Goal: Information Seeking & Learning: Learn about a topic

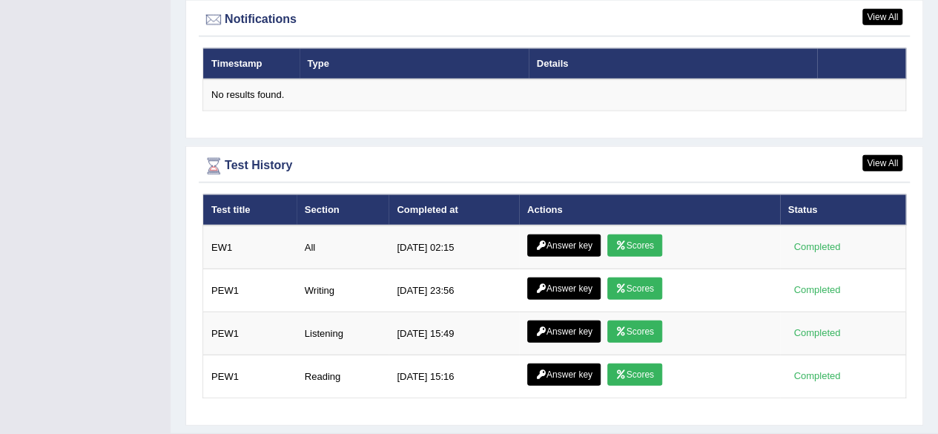
scroll to position [1835, 0]
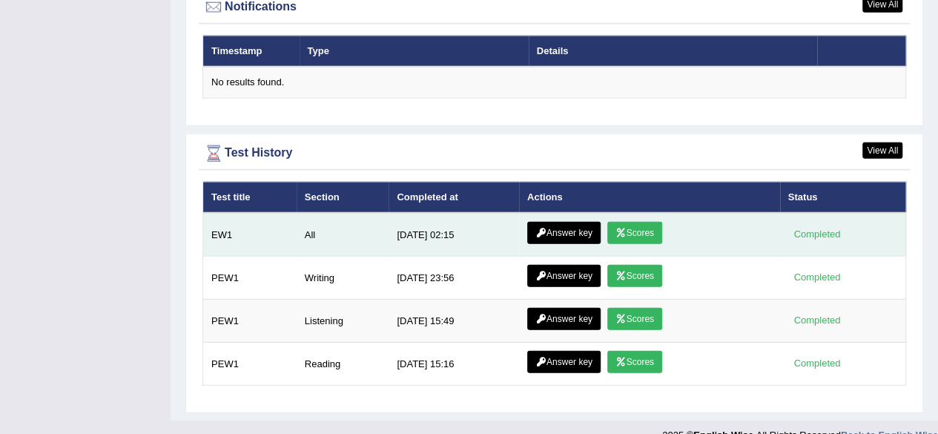
click at [549, 222] on link "Answer key" at bounding box center [563, 233] width 73 height 22
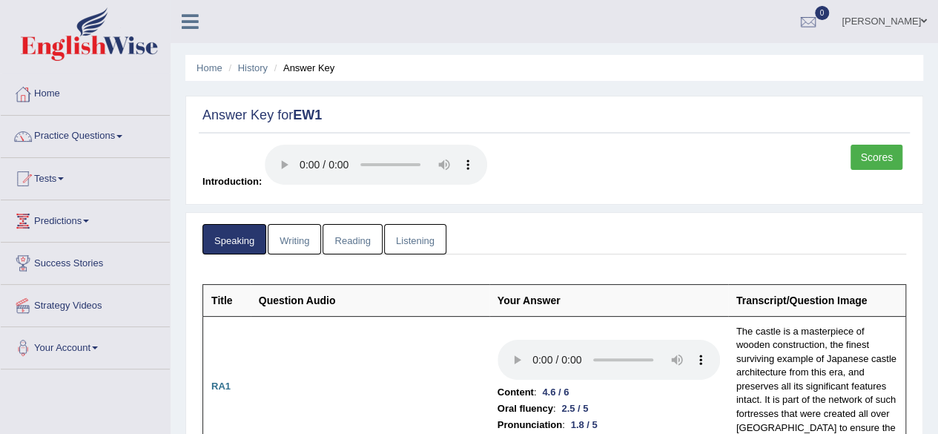
click at [869, 154] on link "Scores" at bounding box center [877, 157] width 52 height 25
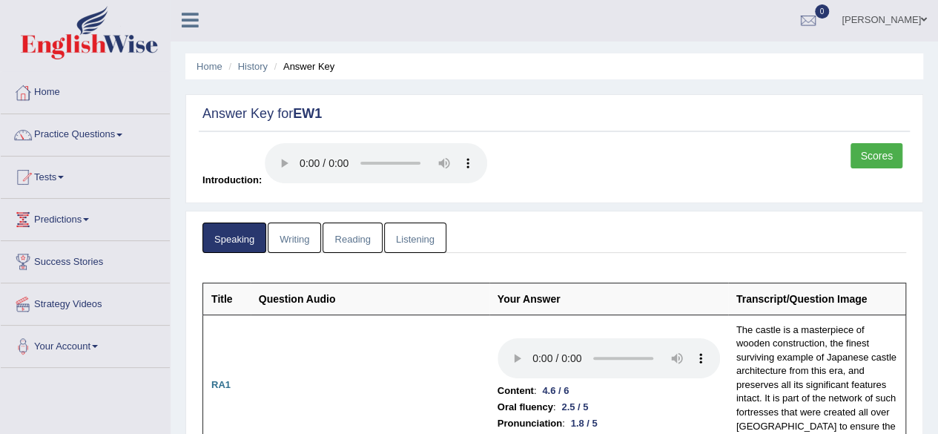
scroll to position [2, 0]
click at [877, 152] on link "Scores" at bounding box center [877, 154] width 52 height 25
click at [300, 234] on link "Writing" at bounding box center [294, 237] width 53 height 30
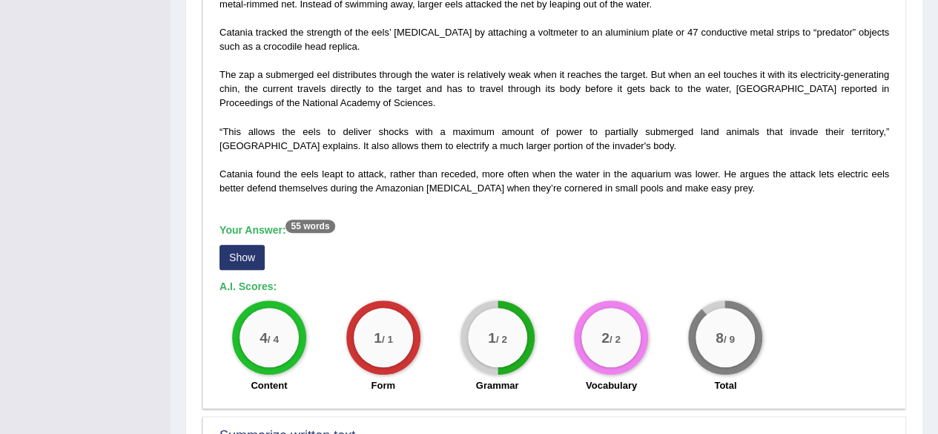
scroll to position [433, 0]
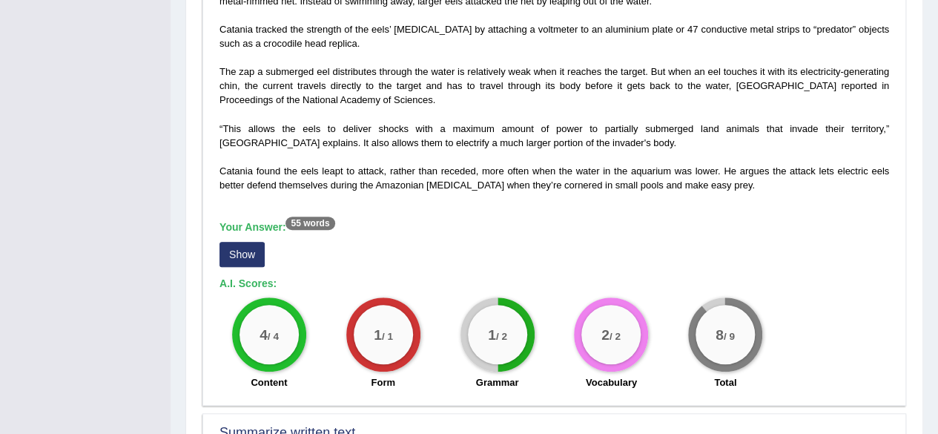
click at [228, 244] on button "Show" at bounding box center [242, 254] width 45 height 25
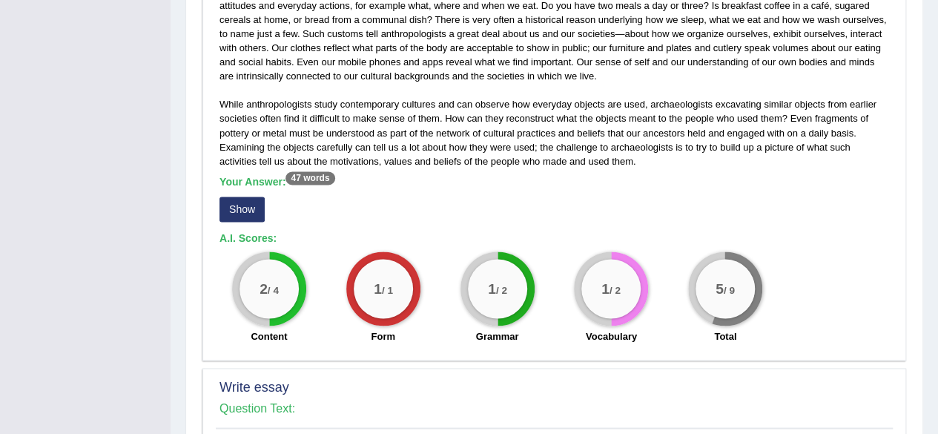
scroll to position [949, 0]
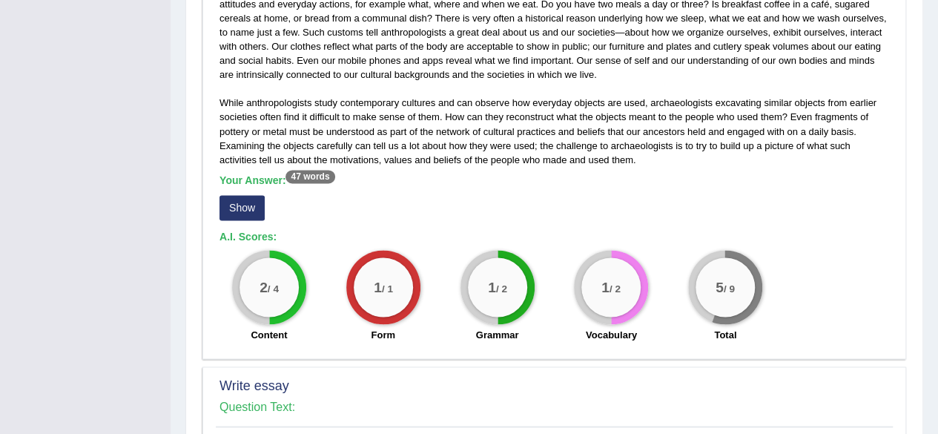
click at [228, 209] on button "Show" at bounding box center [242, 207] width 45 height 25
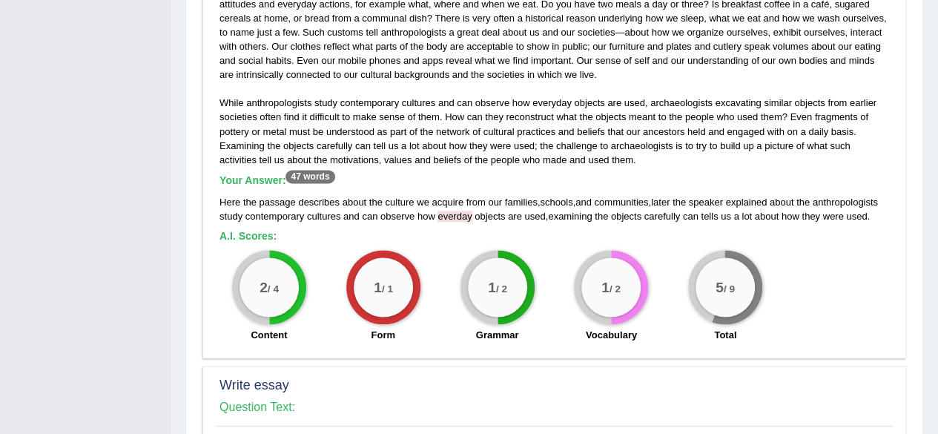
click at [450, 212] on span "everday" at bounding box center [455, 216] width 34 height 11
drag, startPoint x: 450, startPoint y: 212, endPoint x: 432, endPoint y: 225, distance: 22.4
click at [432, 225] on div "While anthropologists study contemporary cultures and can observe how everyday …" at bounding box center [554, 165] width 677 height 367
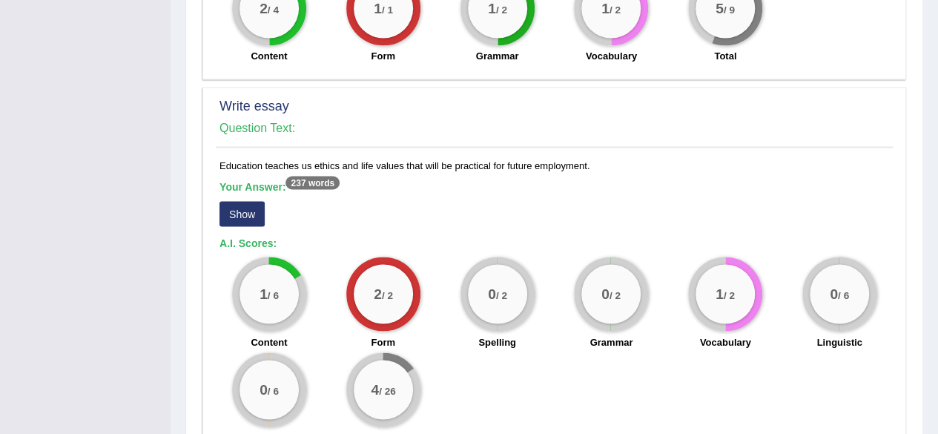
scroll to position [1226, 0]
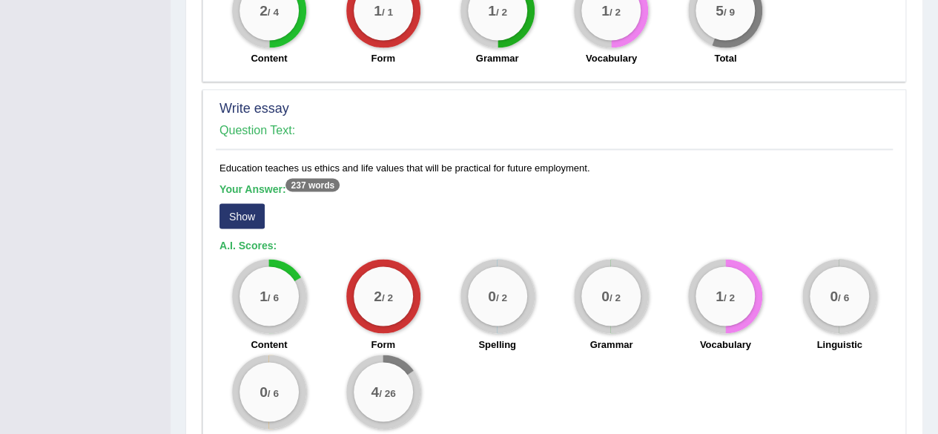
click at [250, 207] on button "Show" at bounding box center [242, 215] width 45 height 25
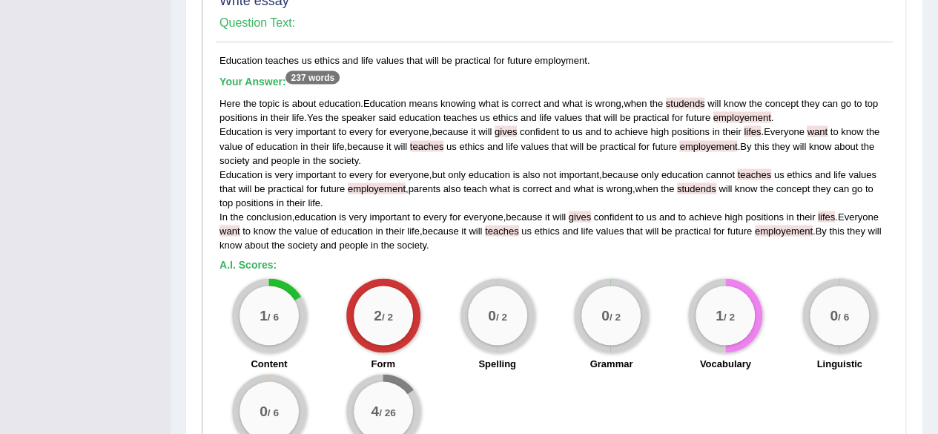
scroll to position [1333, 0]
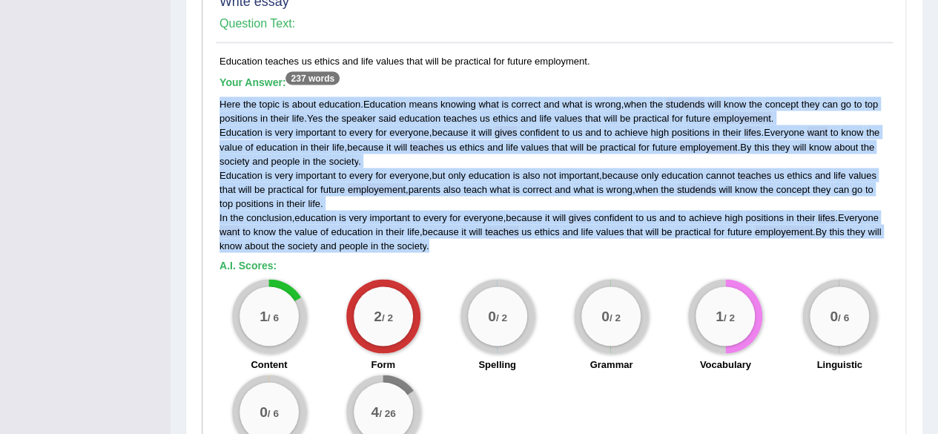
drag, startPoint x: 220, startPoint y: 99, endPoint x: 432, endPoint y: 250, distance: 260.6
click at [432, 250] on div "Education teaches us ethics and life values that will be practical for future e…" at bounding box center [554, 264] width 677 height 421
copy div "Here the topic is about education . Education means knowing what is correct and…"
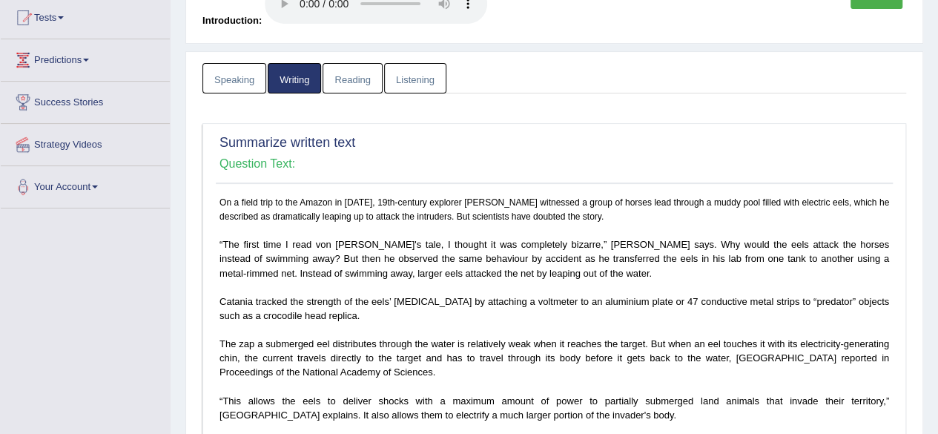
scroll to position [0, 0]
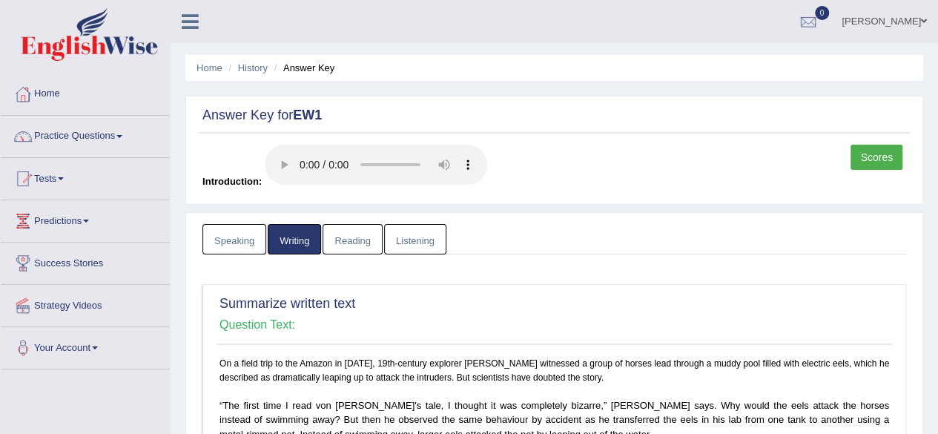
click at [884, 155] on link "Scores" at bounding box center [877, 157] width 52 height 25
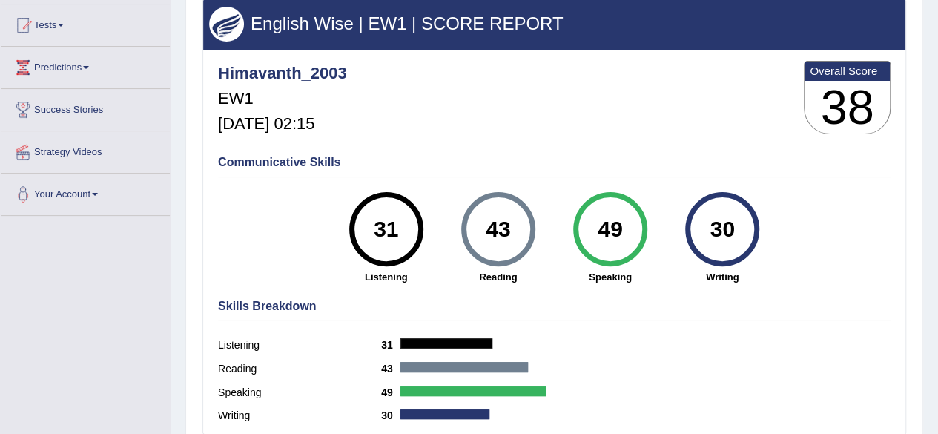
scroll to position [154, 0]
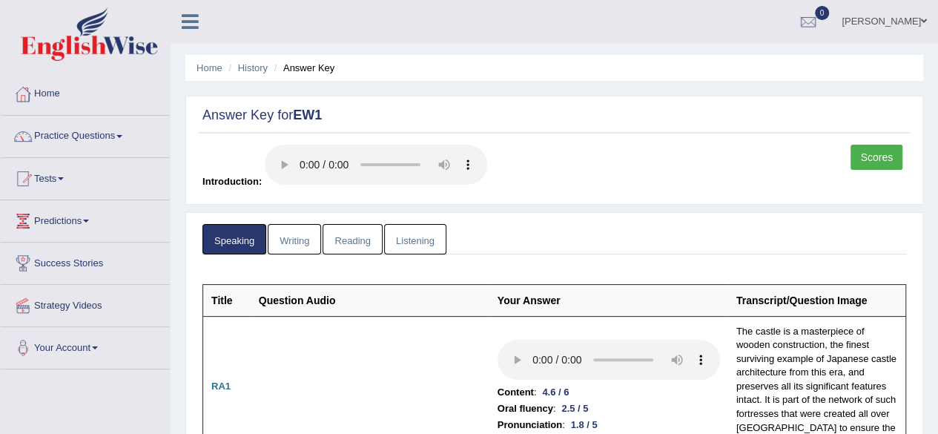
click at [337, 242] on link "Reading" at bounding box center [352, 239] width 59 height 30
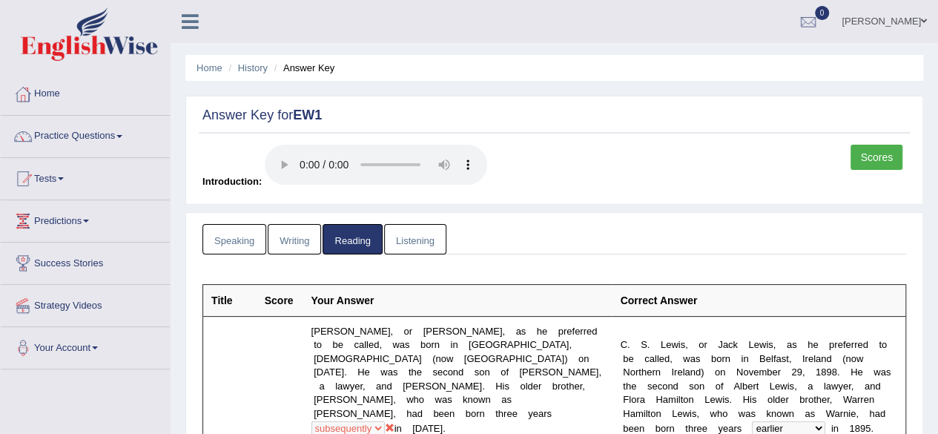
click at [406, 235] on link "Listening" at bounding box center [415, 239] width 62 height 30
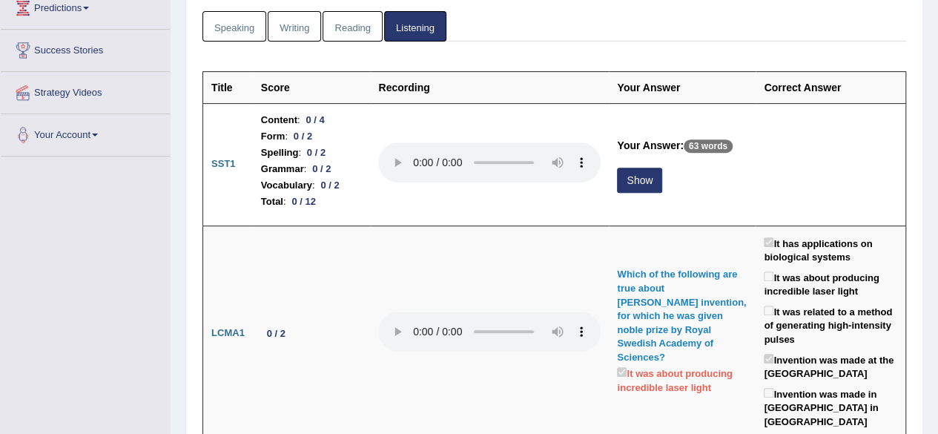
scroll to position [216, 0]
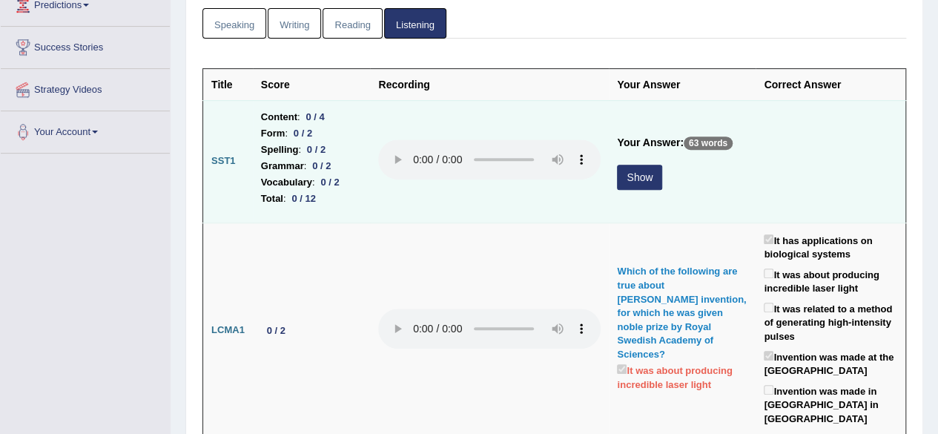
click at [646, 175] on button "Show" at bounding box center [639, 177] width 45 height 25
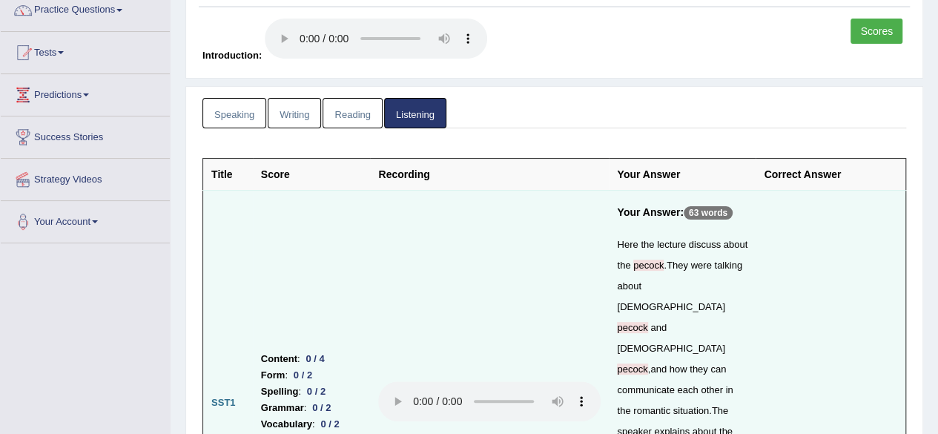
scroll to position [0, 0]
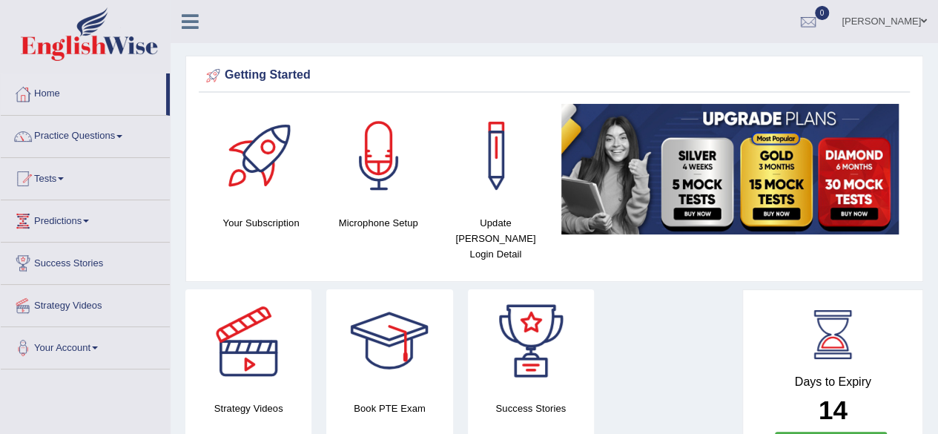
click at [57, 172] on link "Tests" at bounding box center [85, 176] width 169 height 37
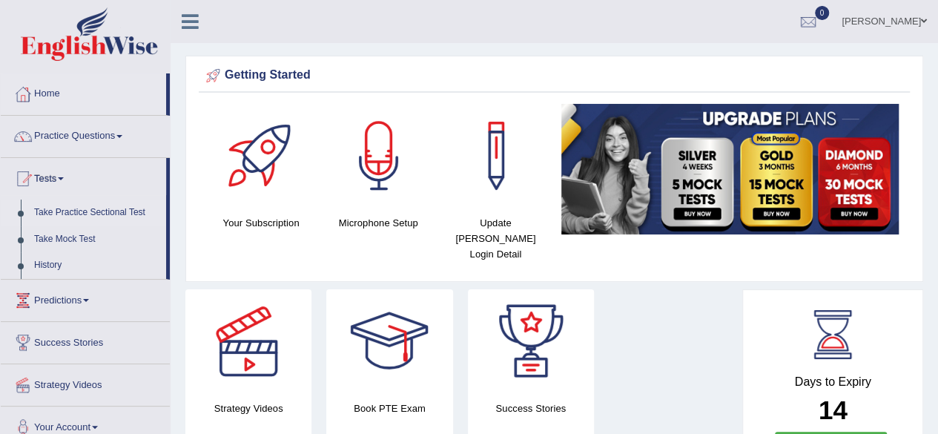
click at [76, 208] on link "Take Practice Sectional Test" at bounding box center [96, 213] width 139 height 27
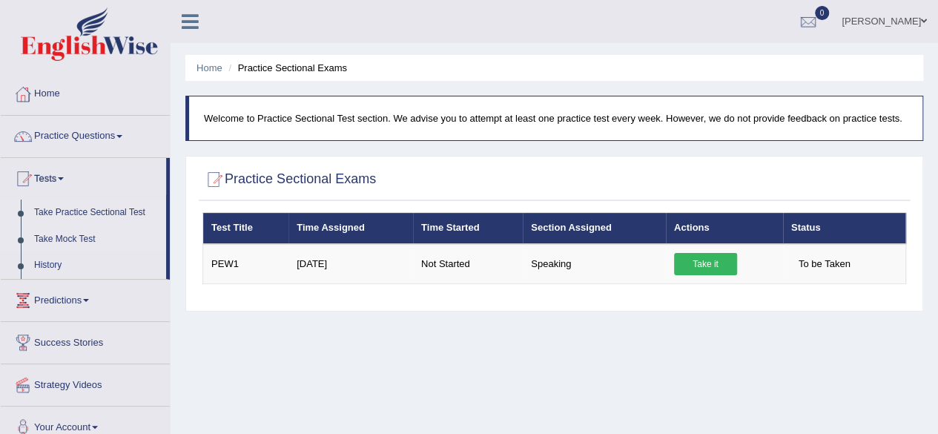
click at [43, 234] on link "Take Mock Test" at bounding box center [96, 239] width 139 height 27
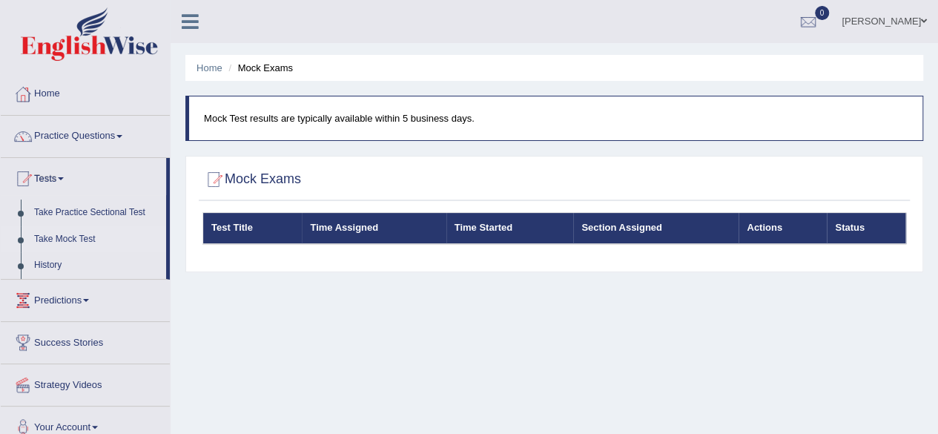
click at [304, 246] on div "Test Title Time Assigned Time Started Section Assigned Actions Status" at bounding box center [554, 238] width 711 height 52
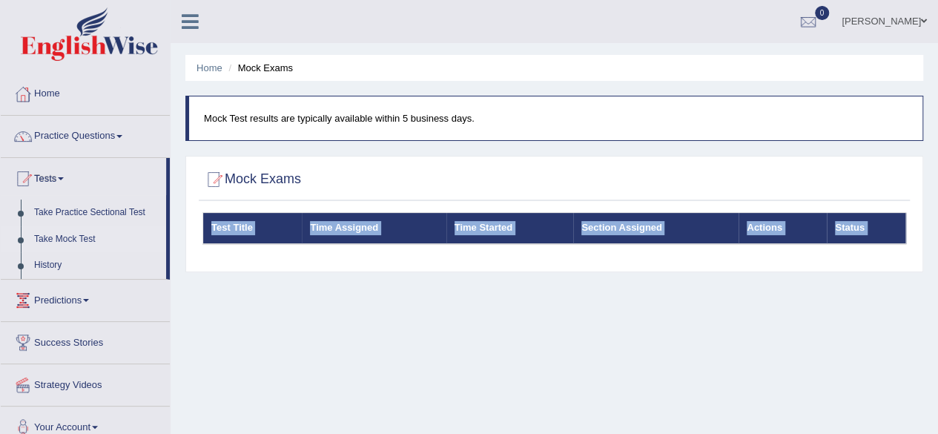
click at [304, 246] on div "Test Title Time Assigned Time Started Section Assigned Actions Status" at bounding box center [554, 238] width 711 height 52
click at [61, 170] on link "Tests" at bounding box center [83, 176] width 165 height 37
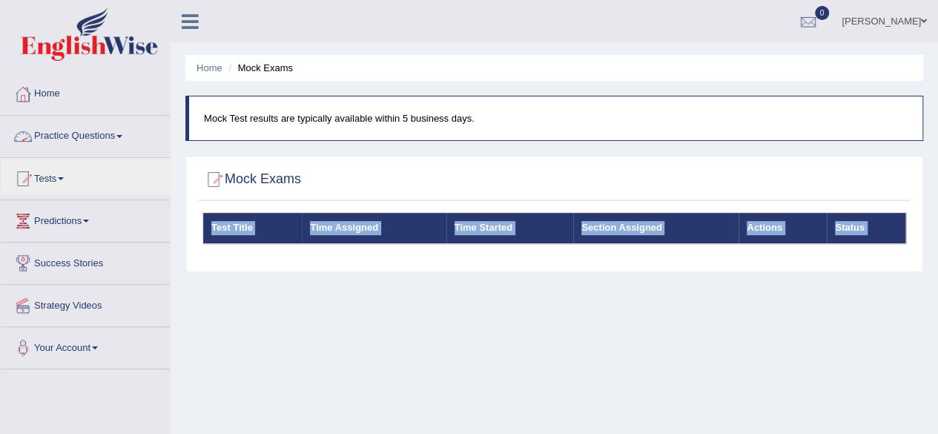
click at [131, 140] on link "Practice Questions" at bounding box center [85, 134] width 169 height 37
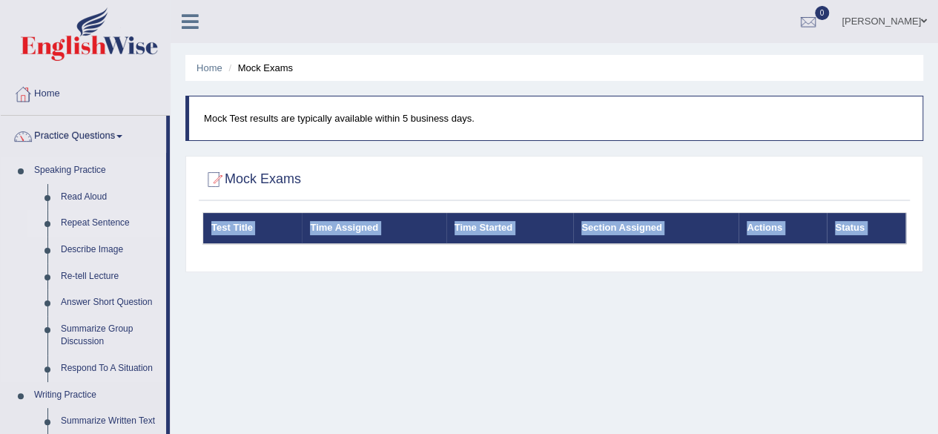
click at [101, 220] on link "Repeat Sentence" at bounding box center [110, 223] width 112 height 27
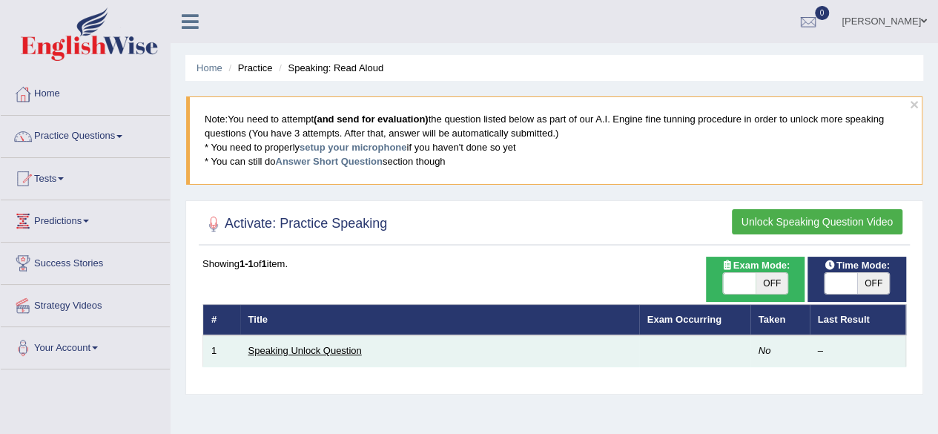
click at [337, 350] on link "Speaking Unlock Question" at bounding box center [304, 350] width 113 height 11
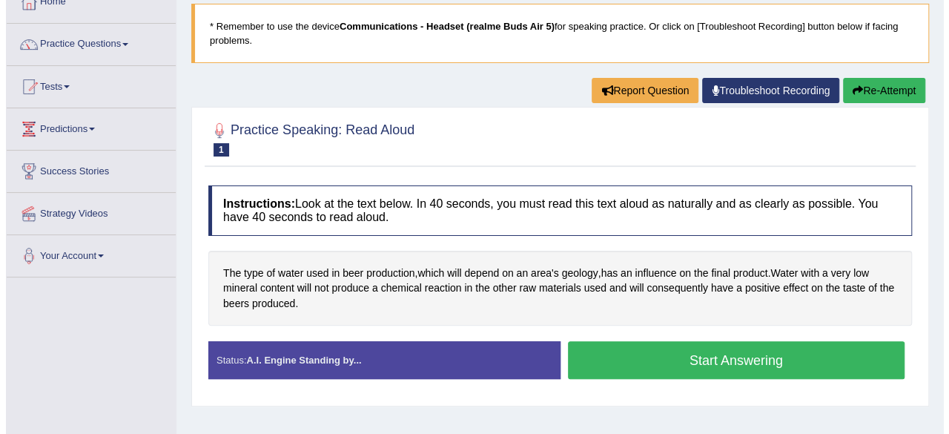
scroll to position [91, 0]
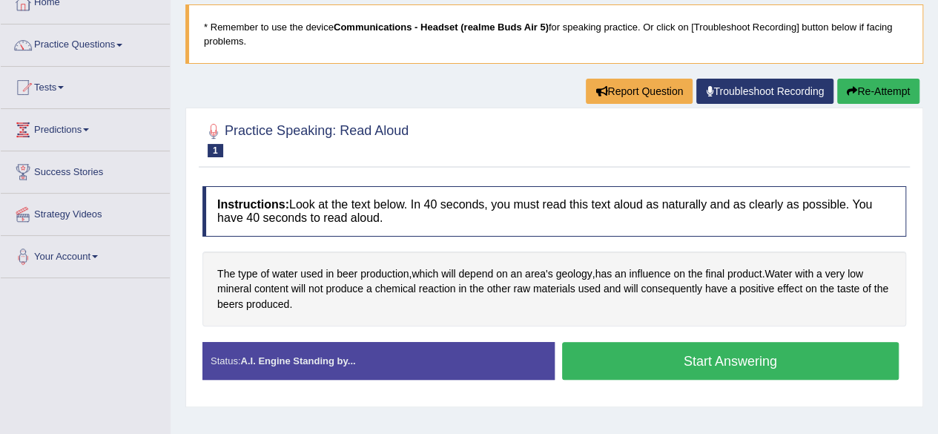
click at [378, 342] on div "Status: A.I. Engine Standing by..." at bounding box center [379, 361] width 352 height 38
click at [355, 355] on strong "A.I. Engine Standing by..." at bounding box center [297, 360] width 115 height 11
click at [316, 358] on strong "A.I. Engine Standing by..." at bounding box center [297, 360] width 115 height 11
click at [316, 355] on strong "A.I. Engine Standing by..." at bounding box center [297, 360] width 115 height 11
click at [720, 355] on button "Start Answering" at bounding box center [731, 361] width 338 height 38
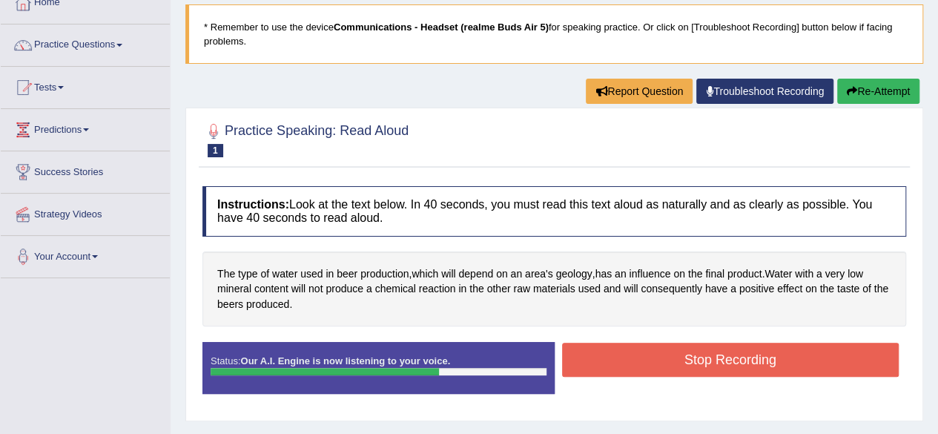
click at [720, 355] on button "Stop Recording" at bounding box center [731, 360] width 338 height 34
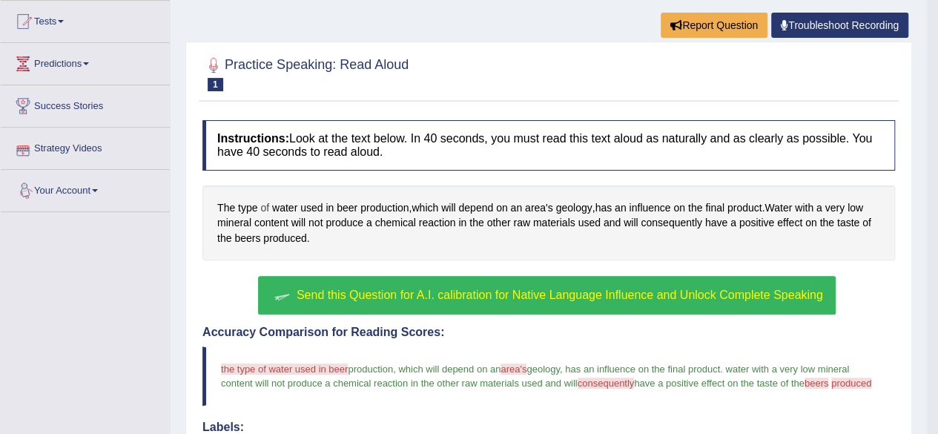
scroll to position [0, 0]
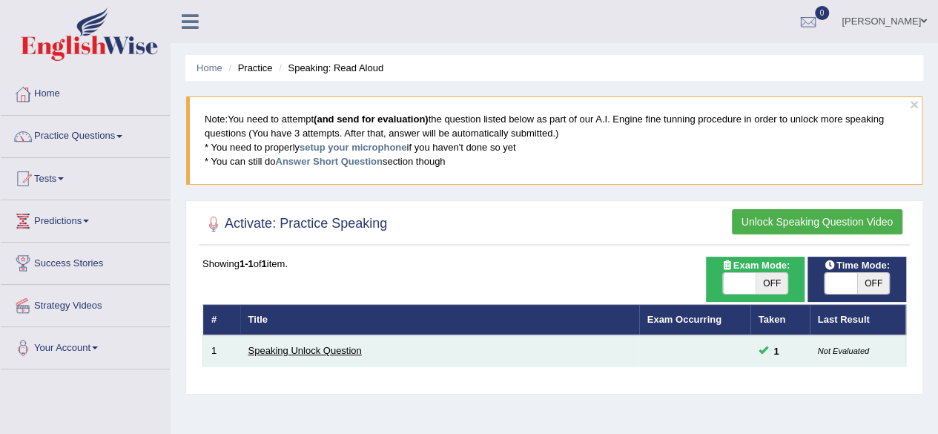
click at [316, 351] on link "Speaking Unlock Question" at bounding box center [304, 350] width 113 height 11
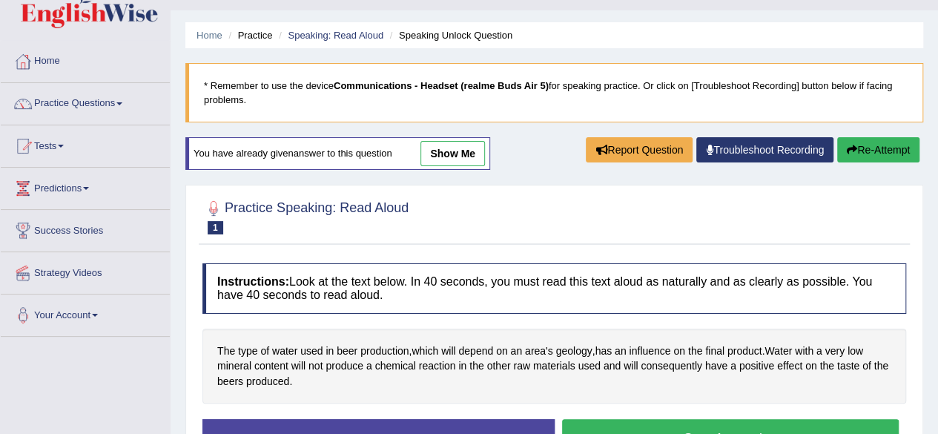
scroll to position [32, 0]
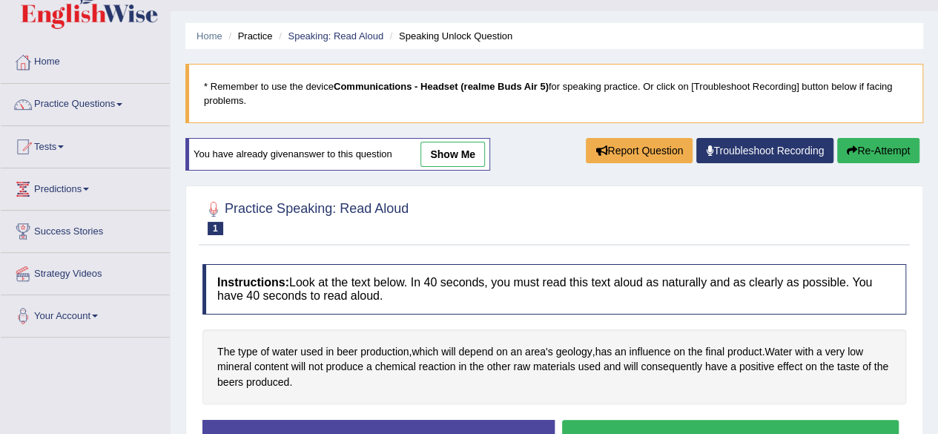
click at [463, 151] on link "show me" at bounding box center [453, 154] width 65 height 25
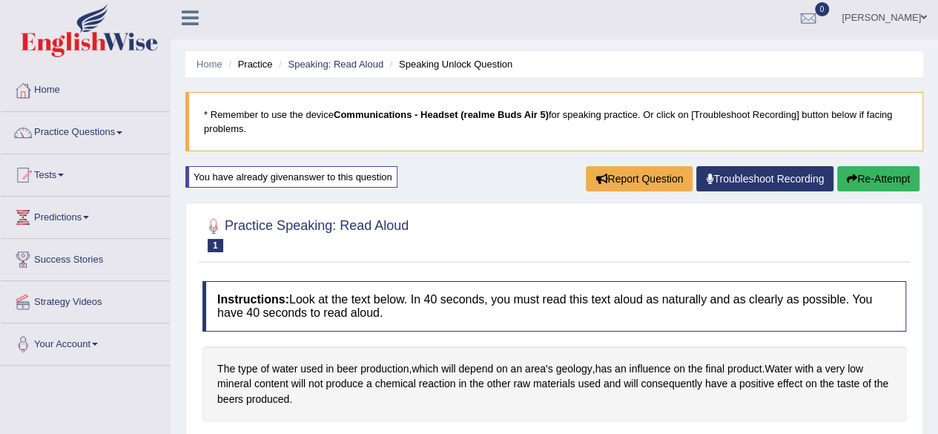
scroll to position [0, 0]
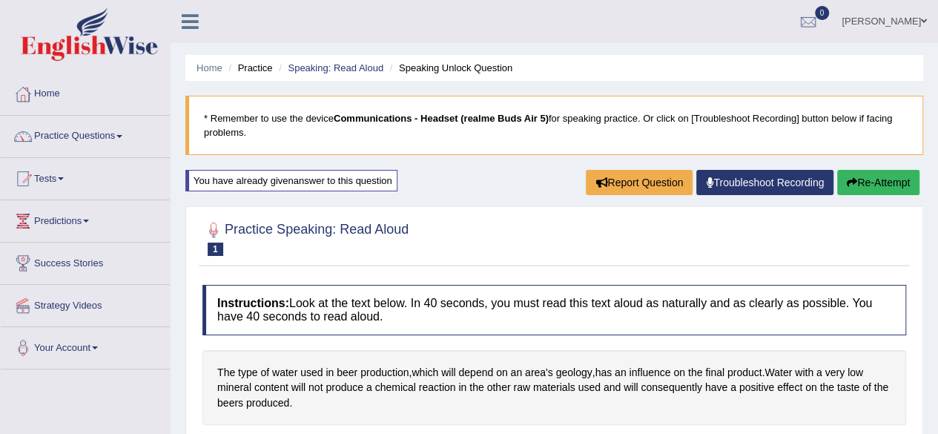
click at [870, 178] on button "Re-Attempt" at bounding box center [878, 182] width 82 height 25
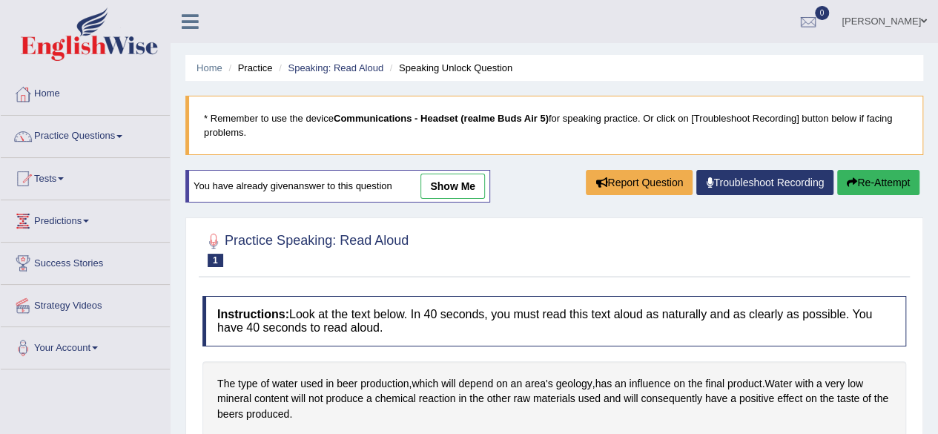
scroll to position [15, 0]
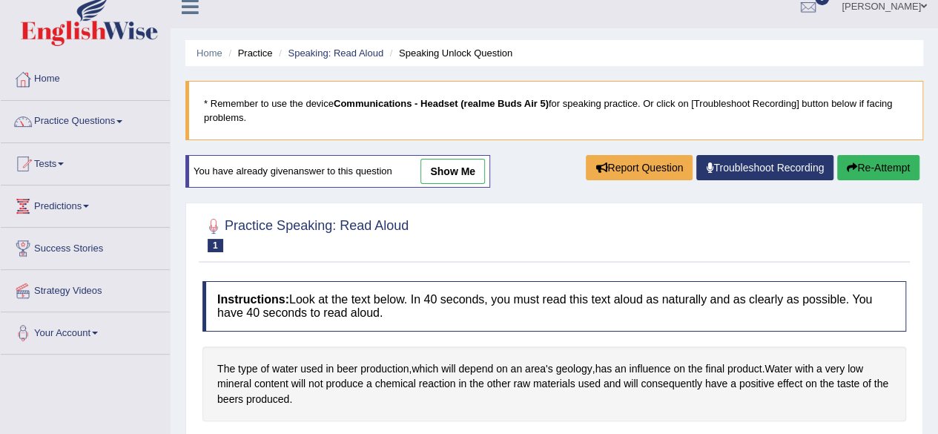
click at [774, 161] on link "Troubleshoot Recording" at bounding box center [765, 167] width 137 height 25
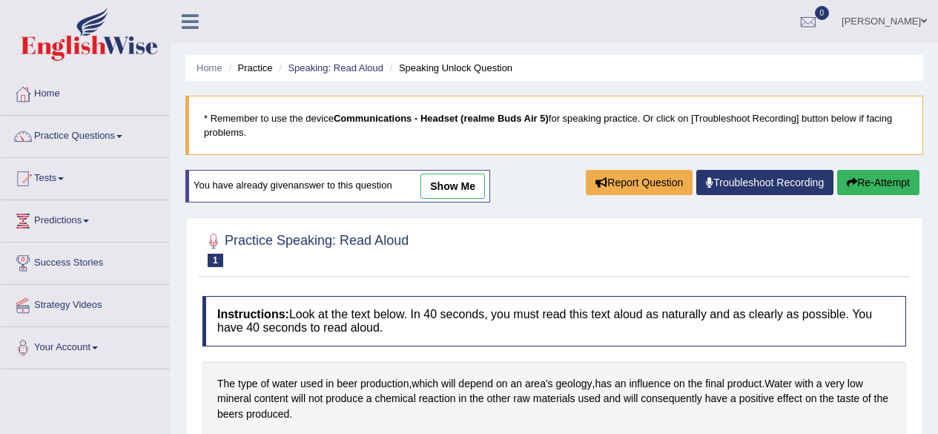
scroll to position [15, 0]
